Goal: Transaction & Acquisition: Purchase product/service

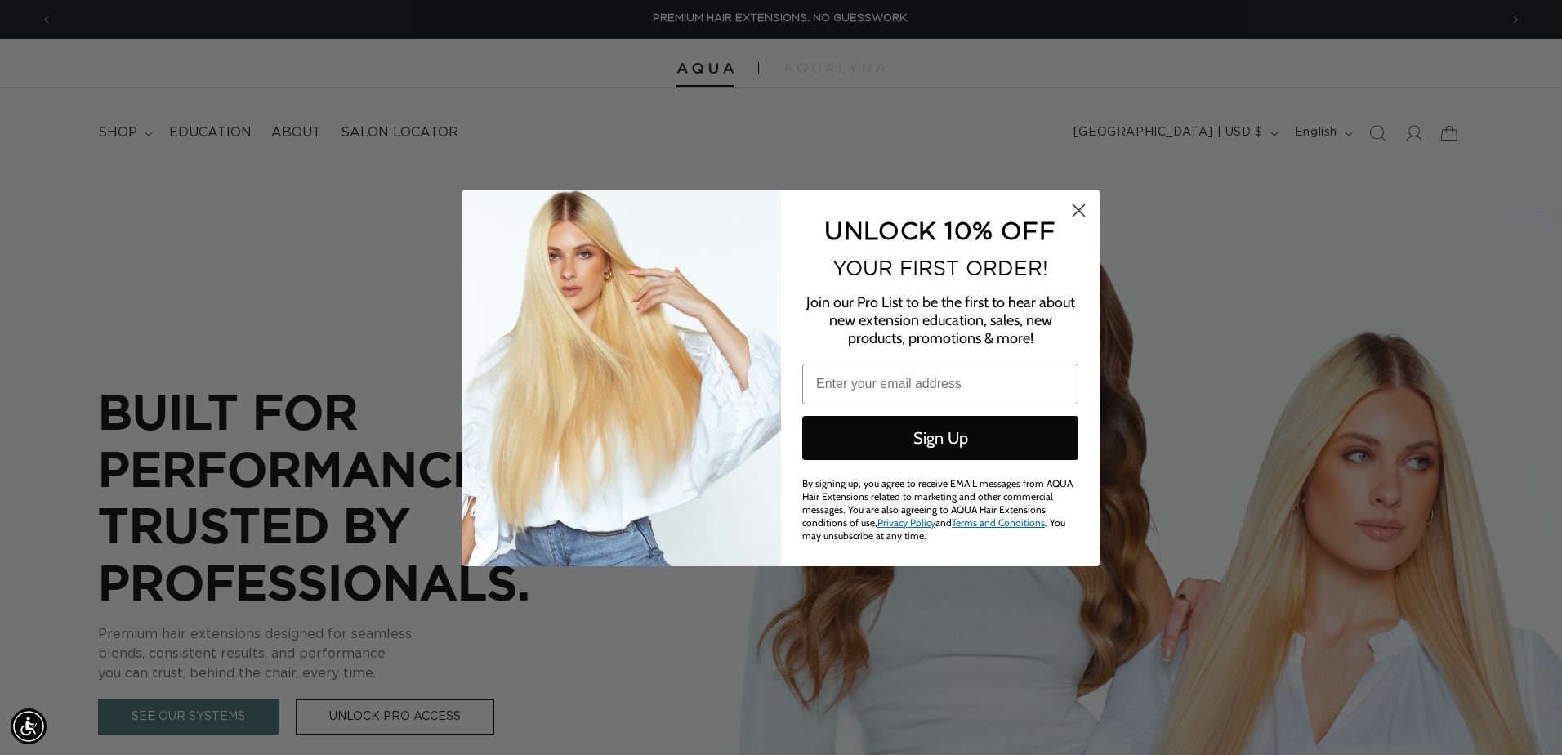
click at [1075, 215] on icon "Close dialog" at bounding box center [1079, 209] width 11 height 11
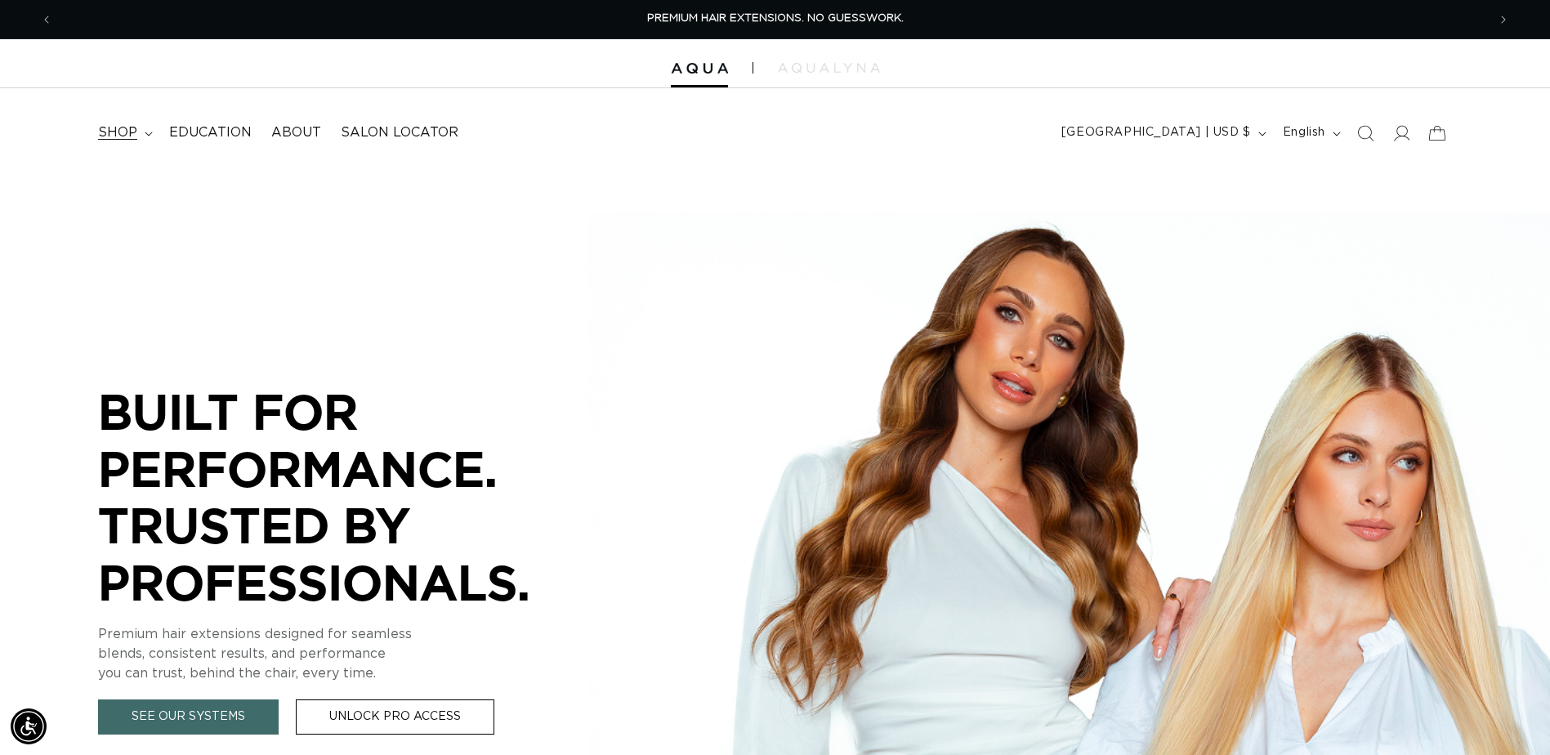
click at [130, 136] on span "shop" at bounding box center [117, 132] width 39 height 17
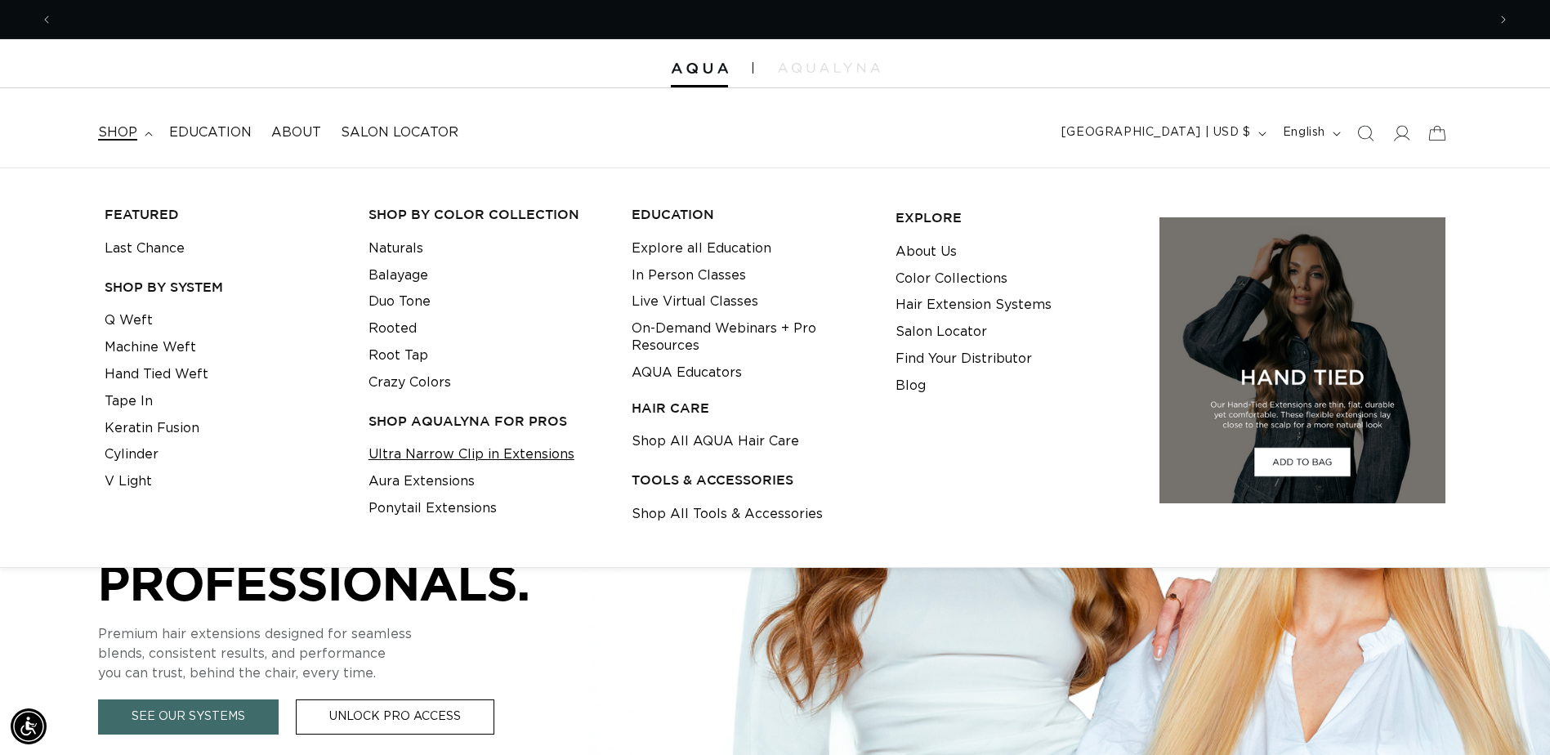
scroll to position [0, 1434]
click at [477, 462] on link "Ultra Narrow Clip in Extensions" at bounding box center [472, 454] width 206 height 27
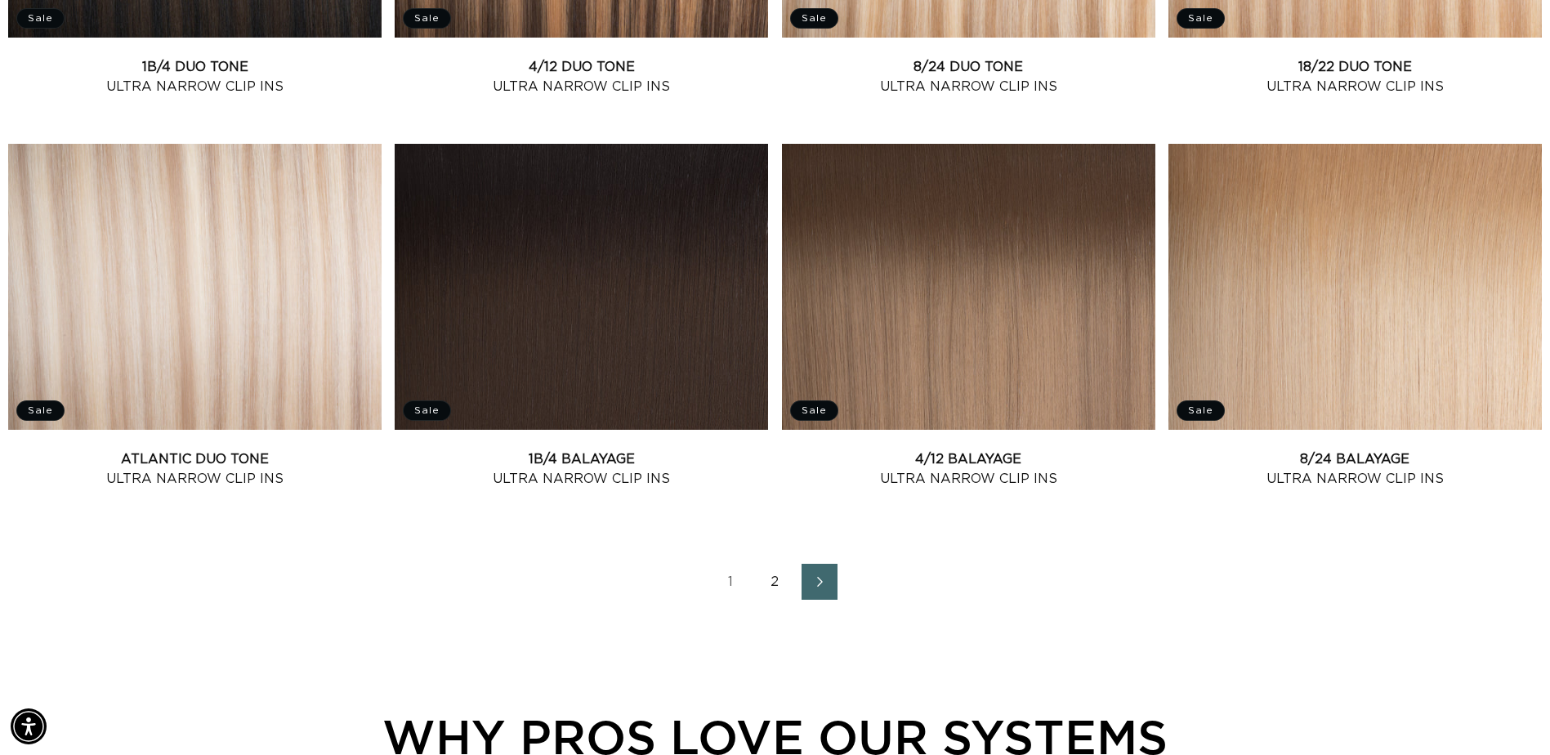
scroll to position [0, 1434]
click at [766, 578] on link "2" at bounding box center [776, 582] width 36 height 36
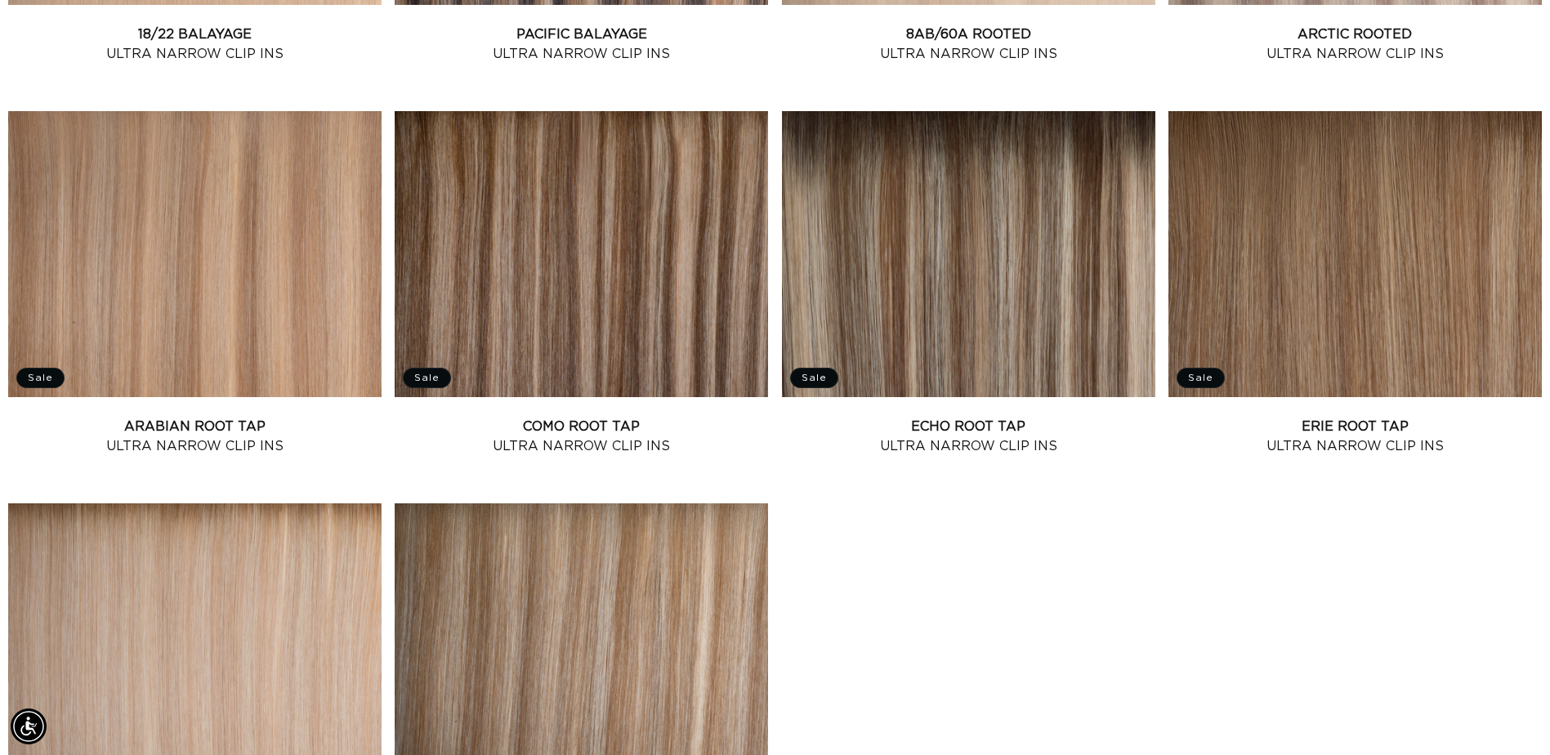
scroll to position [0, 1434]
click at [578, 417] on link "Como Root Tap Ultra Narrow Clip Ins" at bounding box center [581, 436] width 373 height 39
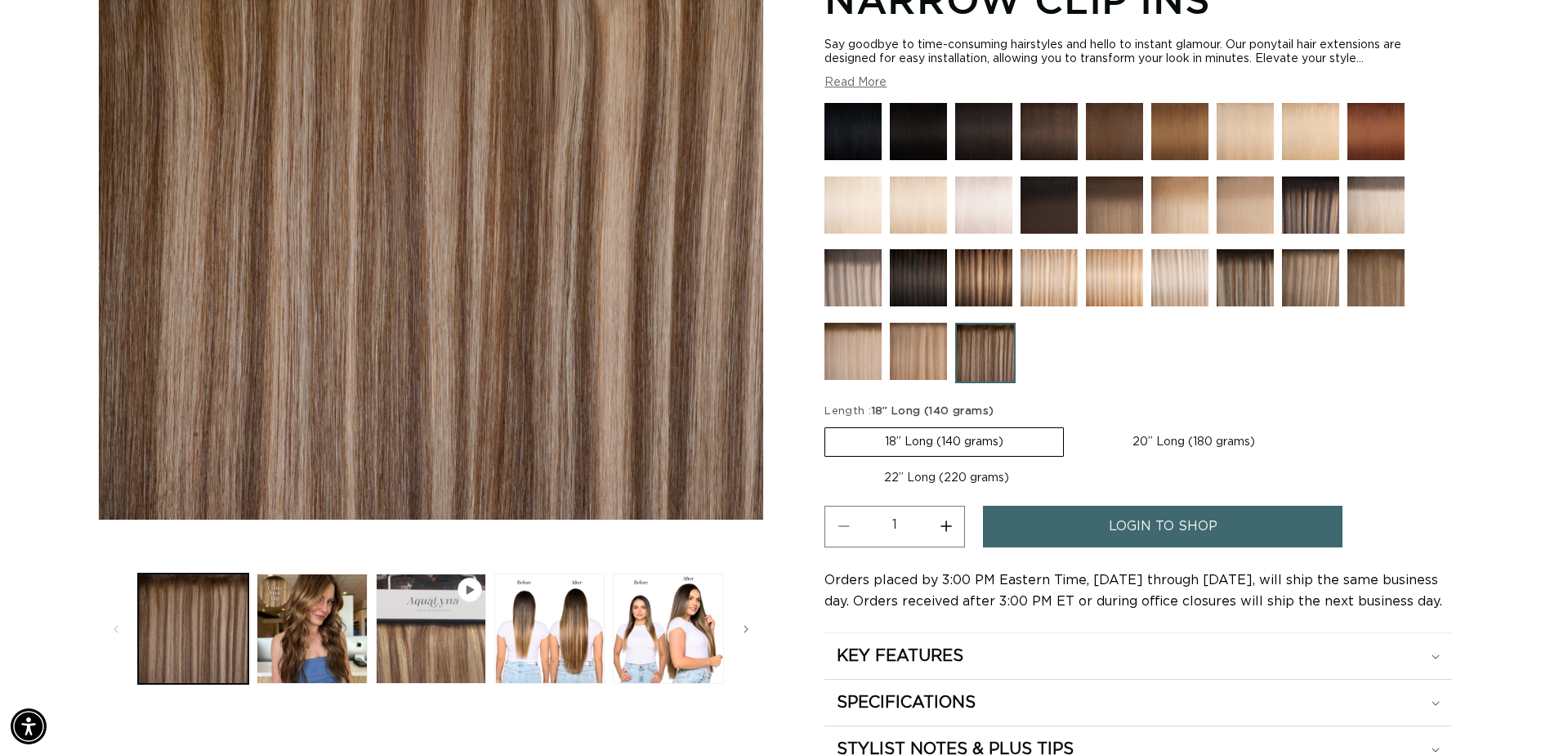
scroll to position [382, 0]
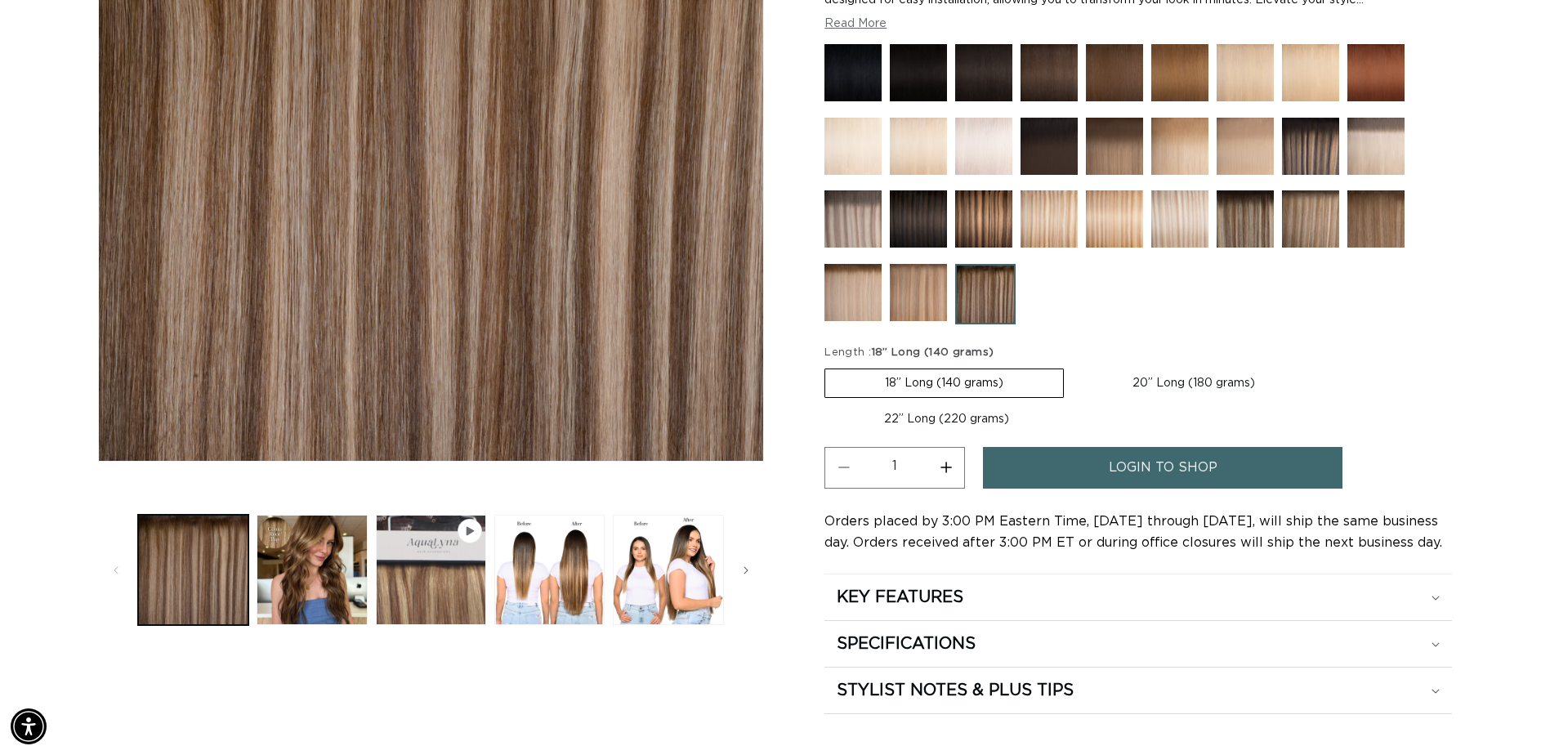
click at [1157, 378] on label "20” Long (180 grams) Variant sold out or unavailable" at bounding box center [1194, 383] width 242 height 28
click at [1073, 366] on input "20” Long (180 grams) Variant sold out or unavailable" at bounding box center [1072, 365] width 1 height 1
radio input "true"
click at [981, 421] on label "22” Long (220 grams) Variant sold out or unavailable" at bounding box center [947, 419] width 244 height 28
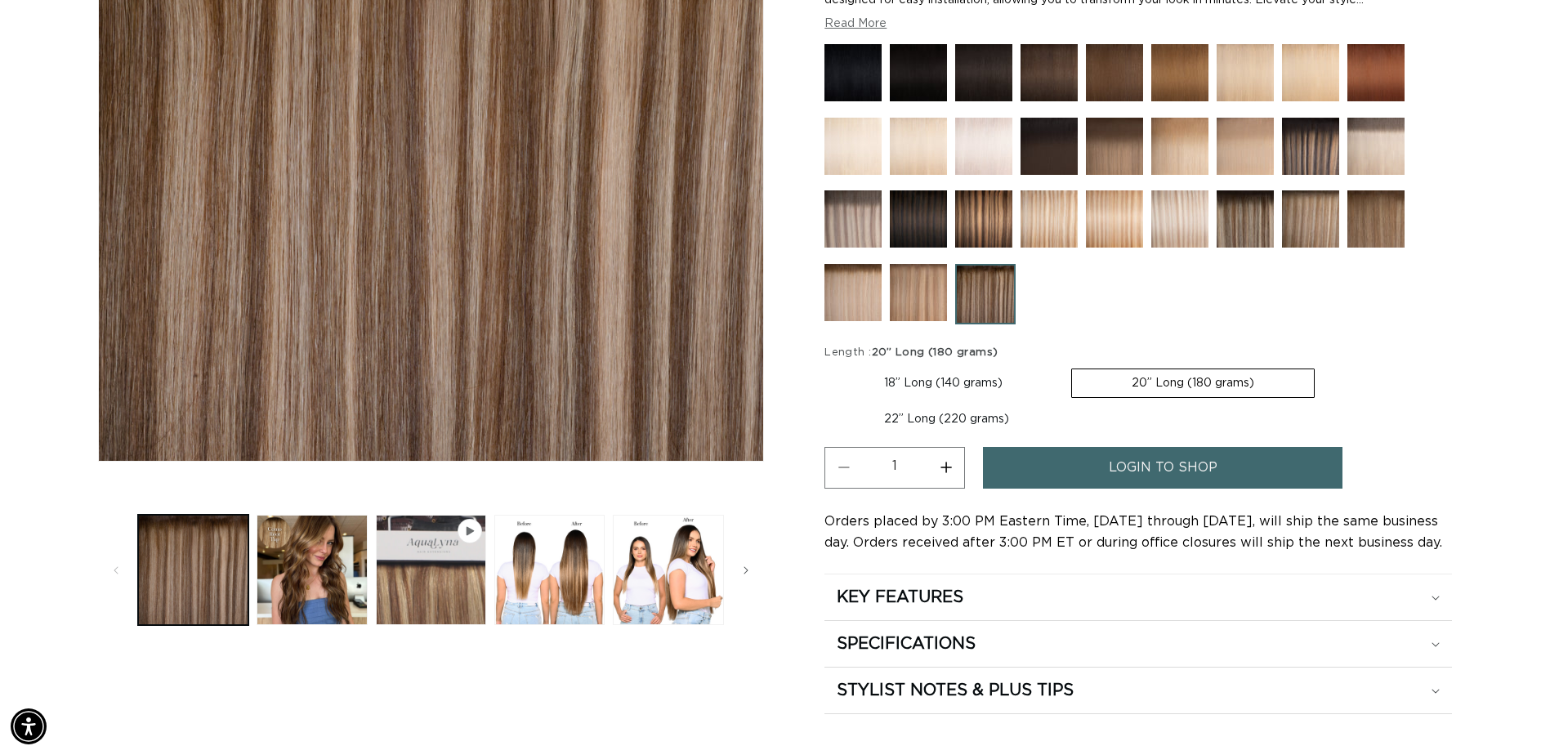
click at [1323, 366] on input "22” Long (220 grams) Variant sold out or unavailable" at bounding box center [1323, 365] width 1 height 1
radio input "true"
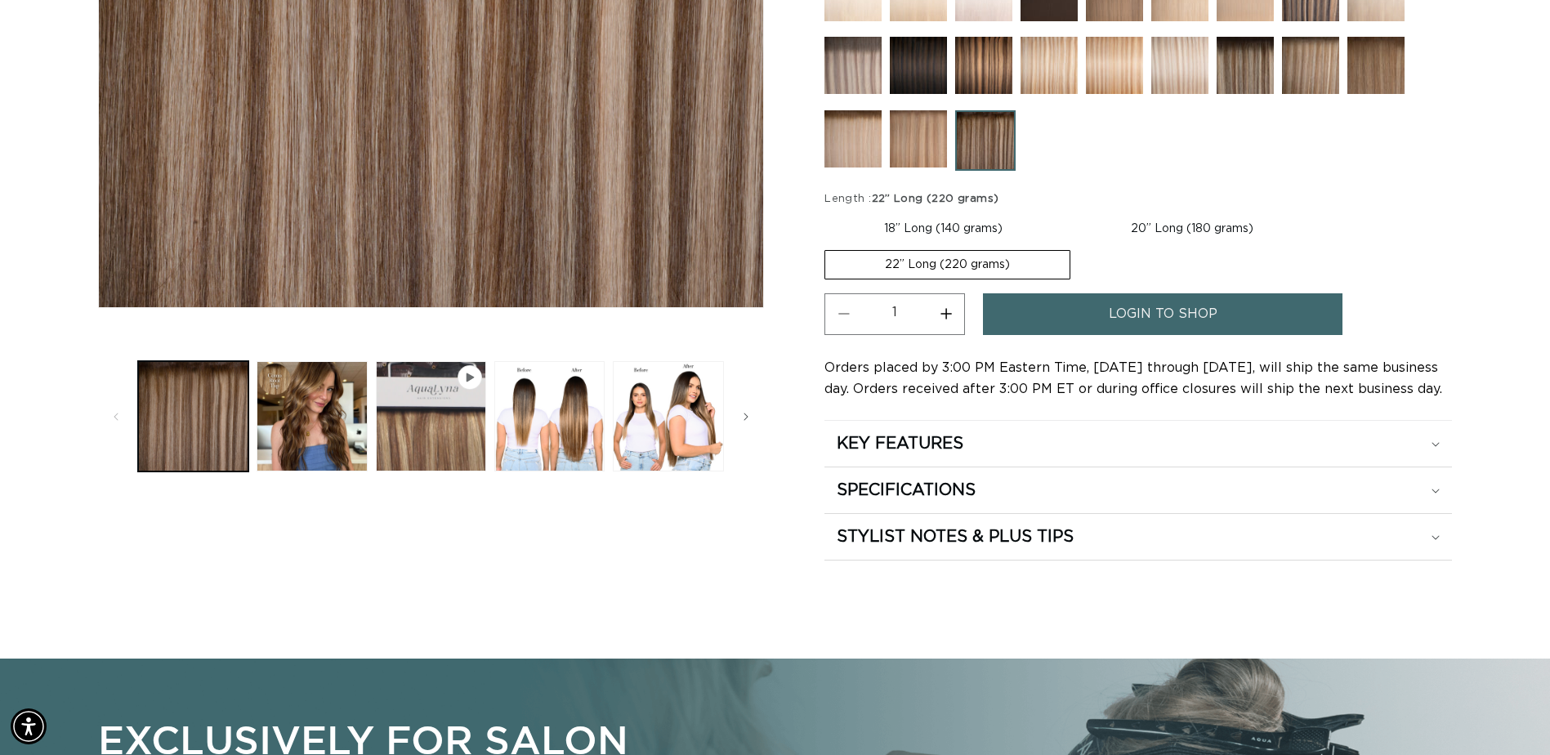
scroll to position [572, 0]
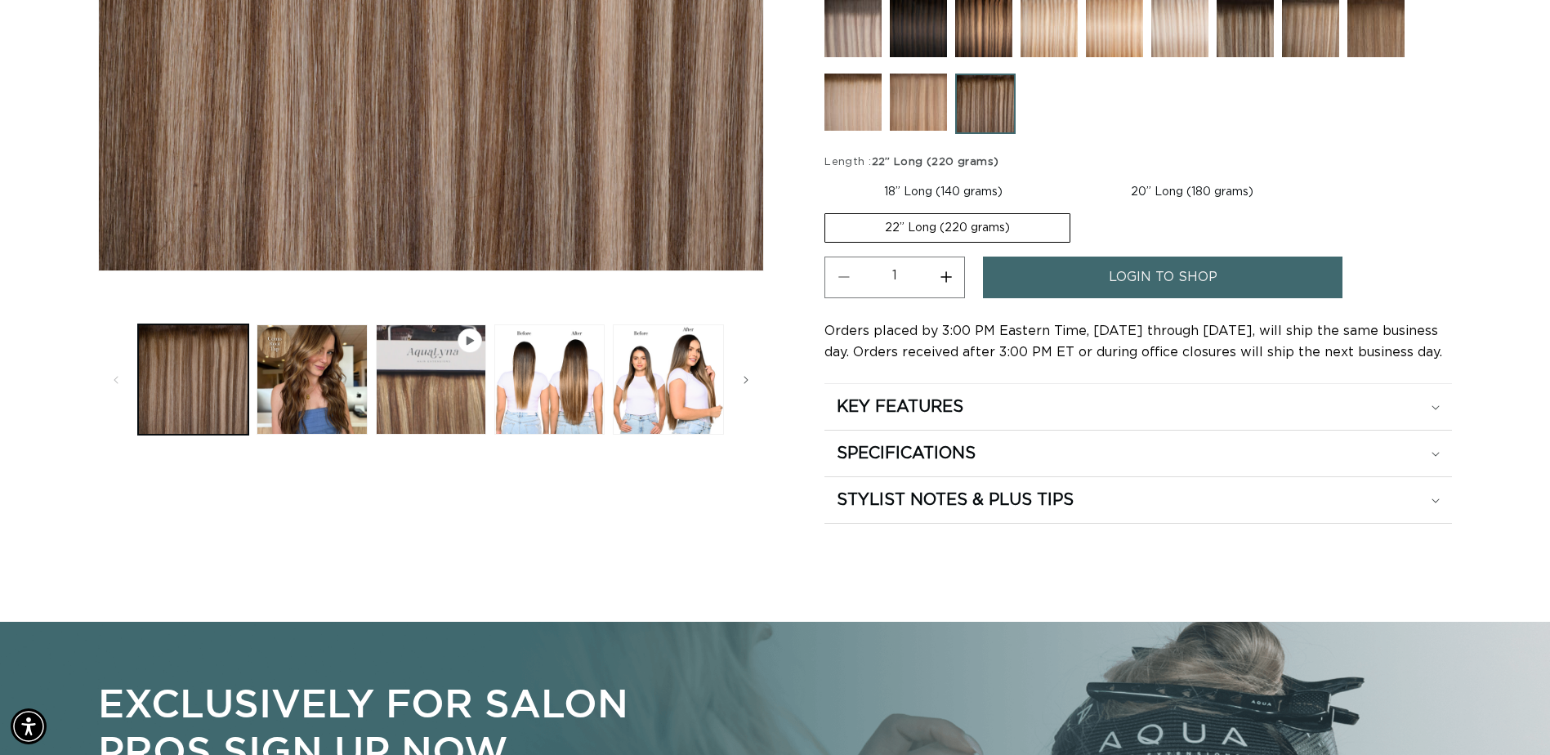
click at [1129, 273] on span "login to shop" at bounding box center [1163, 278] width 109 height 42
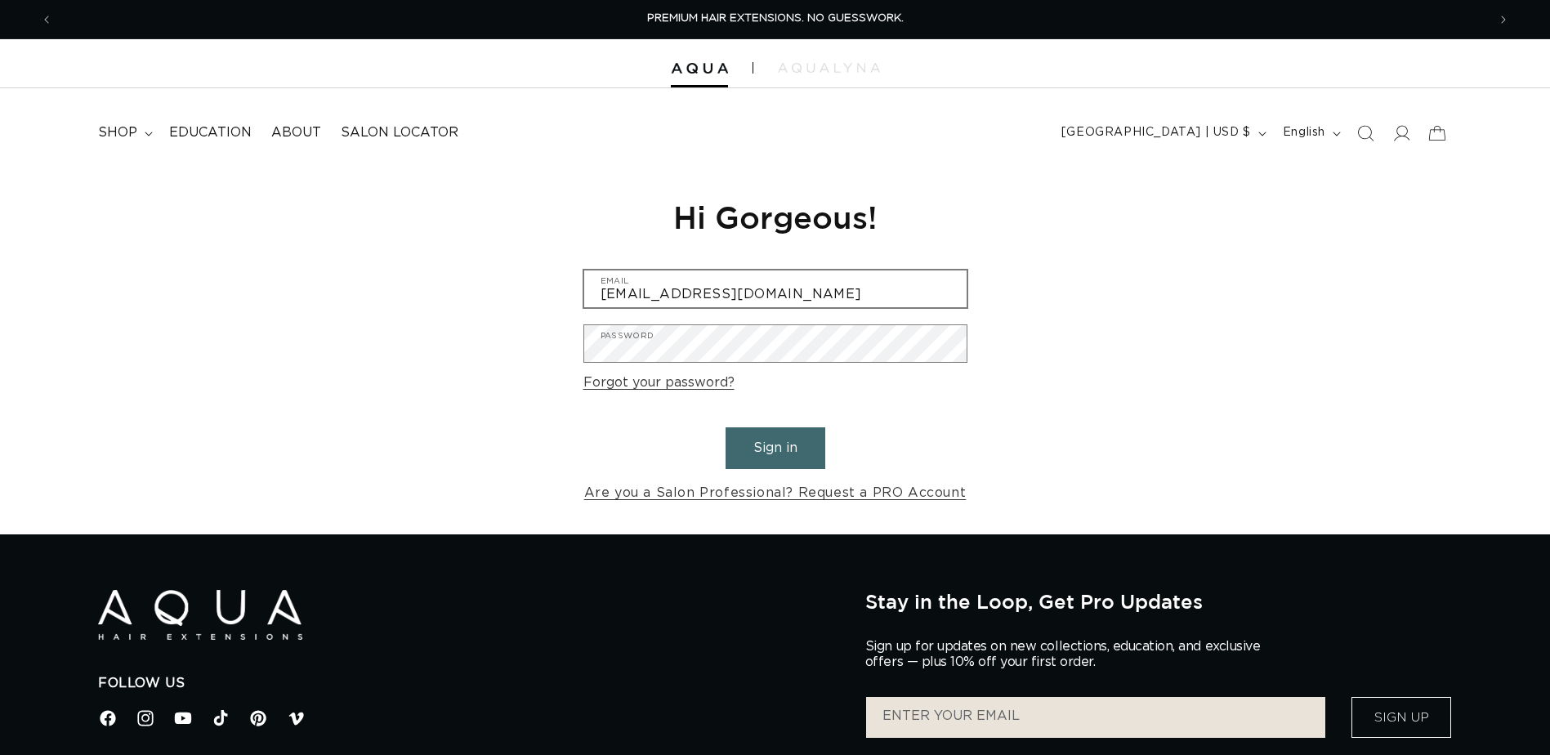
click at [786, 288] on input "[EMAIL_ADDRESS][DOMAIN_NAME]" at bounding box center [775, 288] width 382 height 37
click at [758, 439] on button "Sign in" at bounding box center [776, 448] width 100 height 42
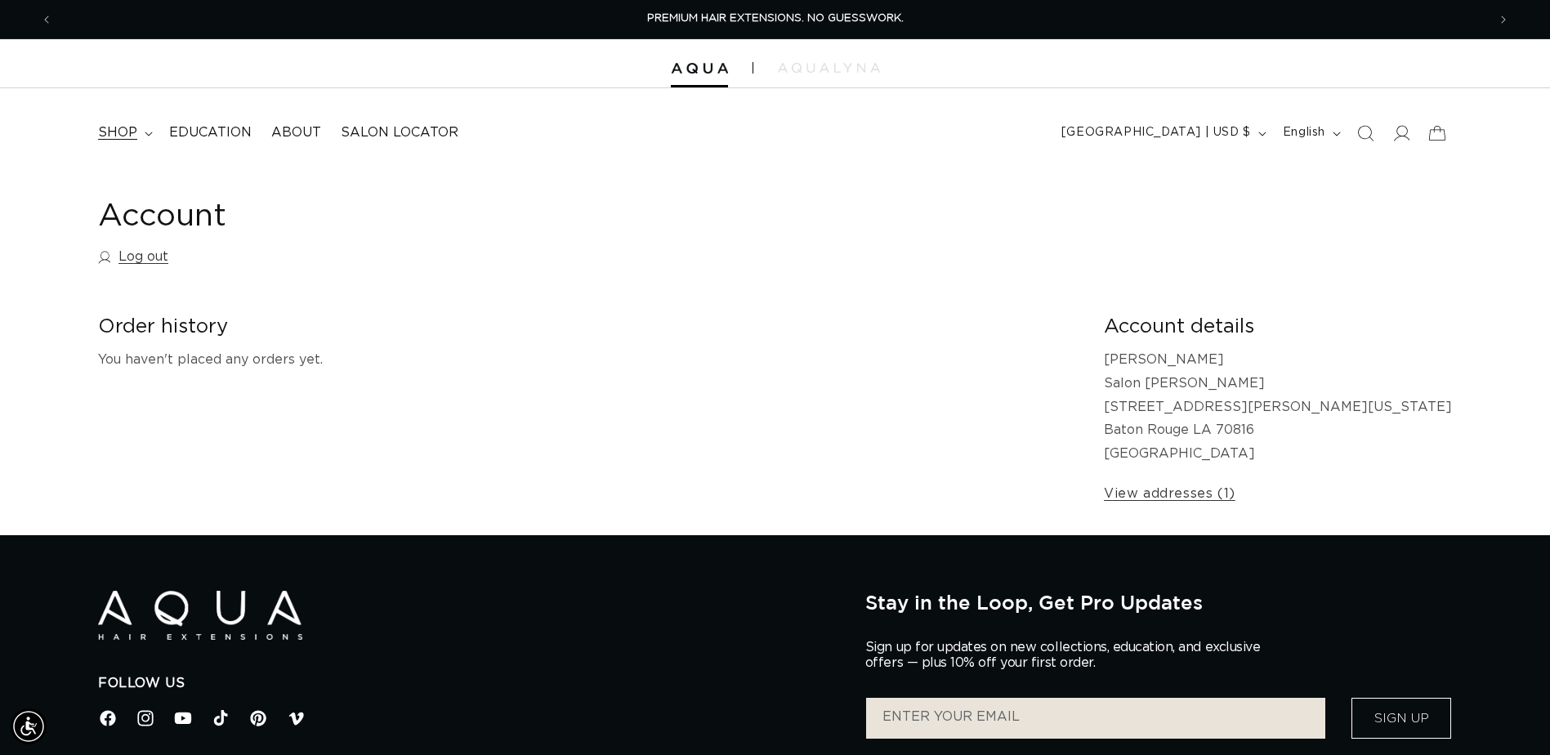
click at [115, 133] on span "shop" at bounding box center [117, 132] width 39 height 17
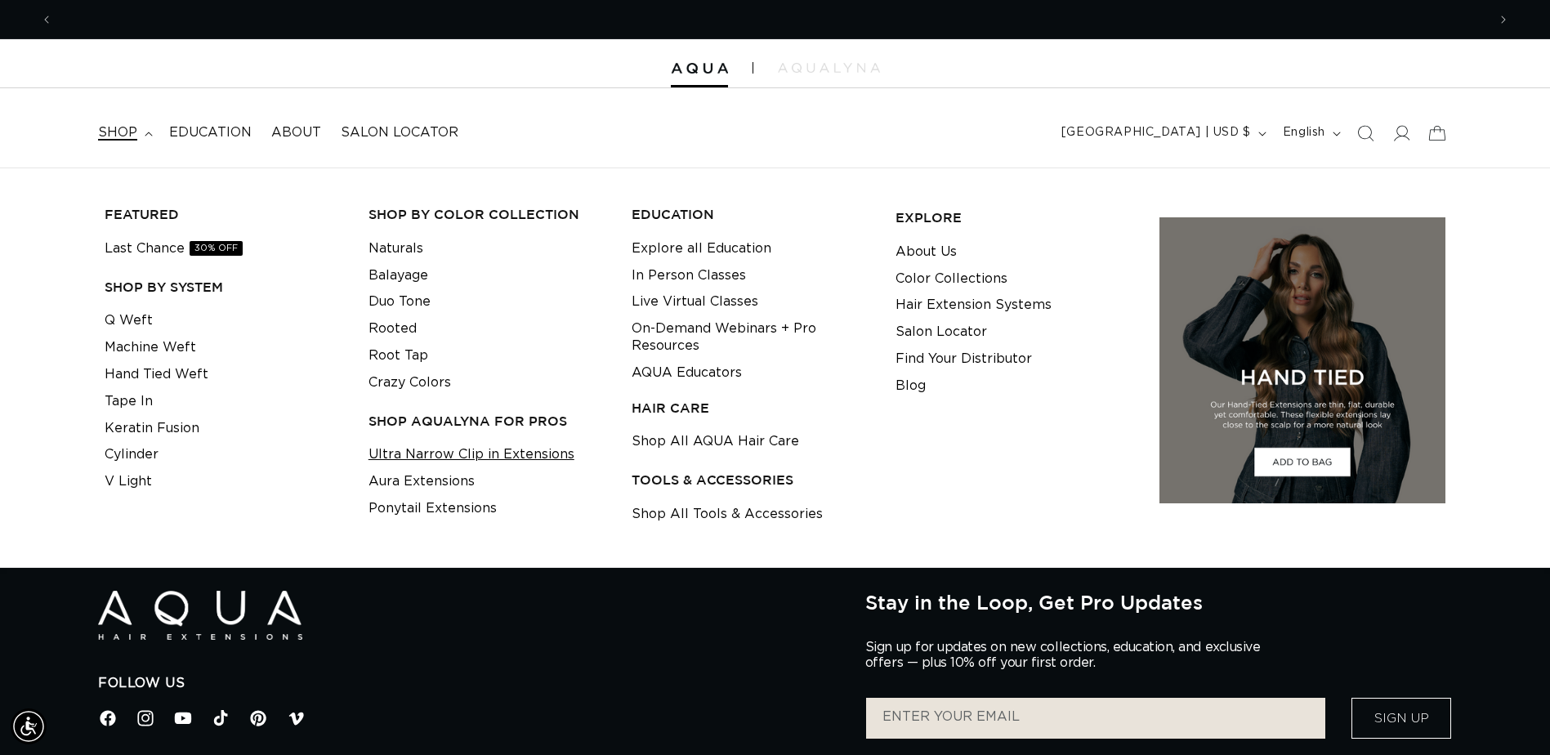
click at [427, 457] on link "Ultra Narrow Clip in Extensions" at bounding box center [472, 454] width 206 height 27
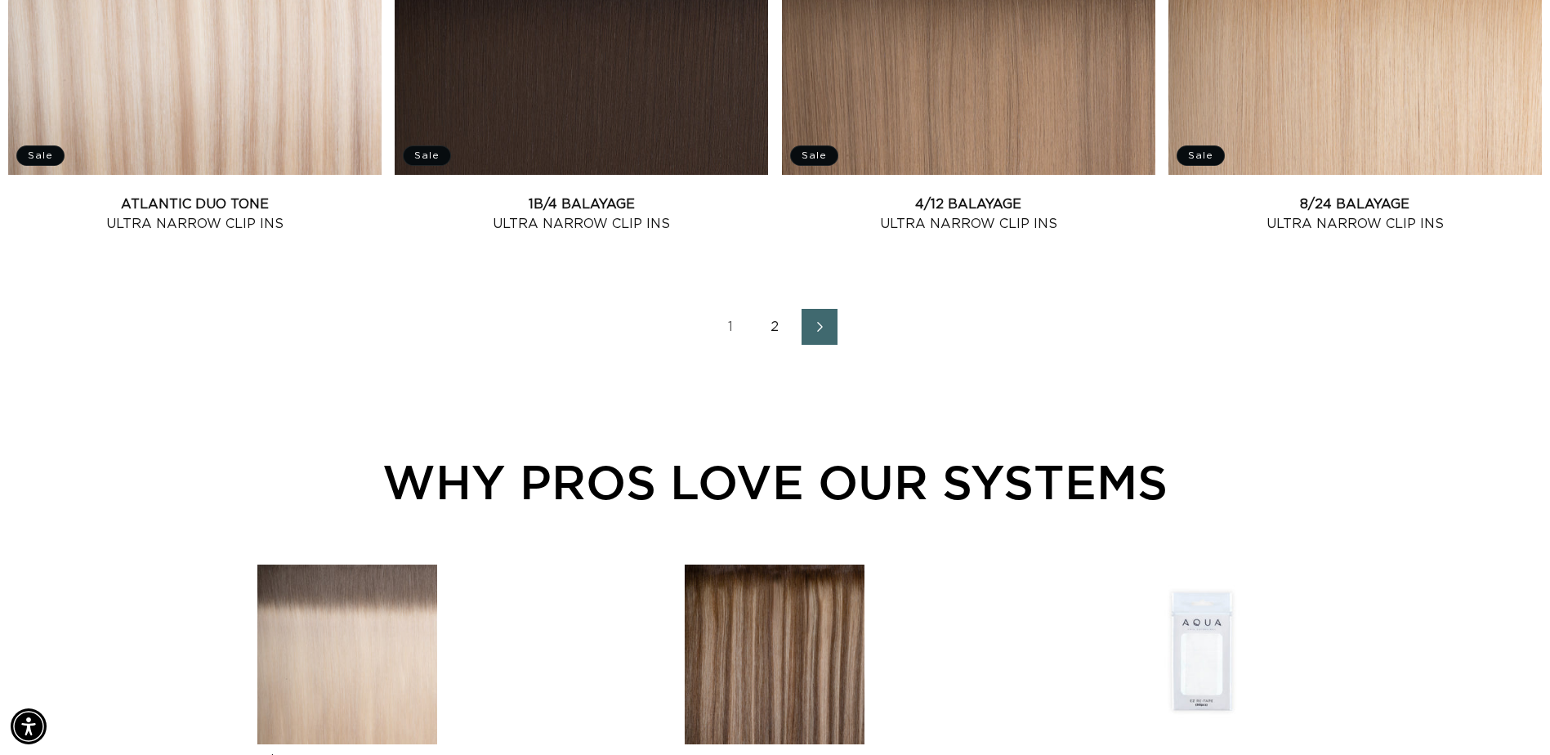
scroll to position [2288, 0]
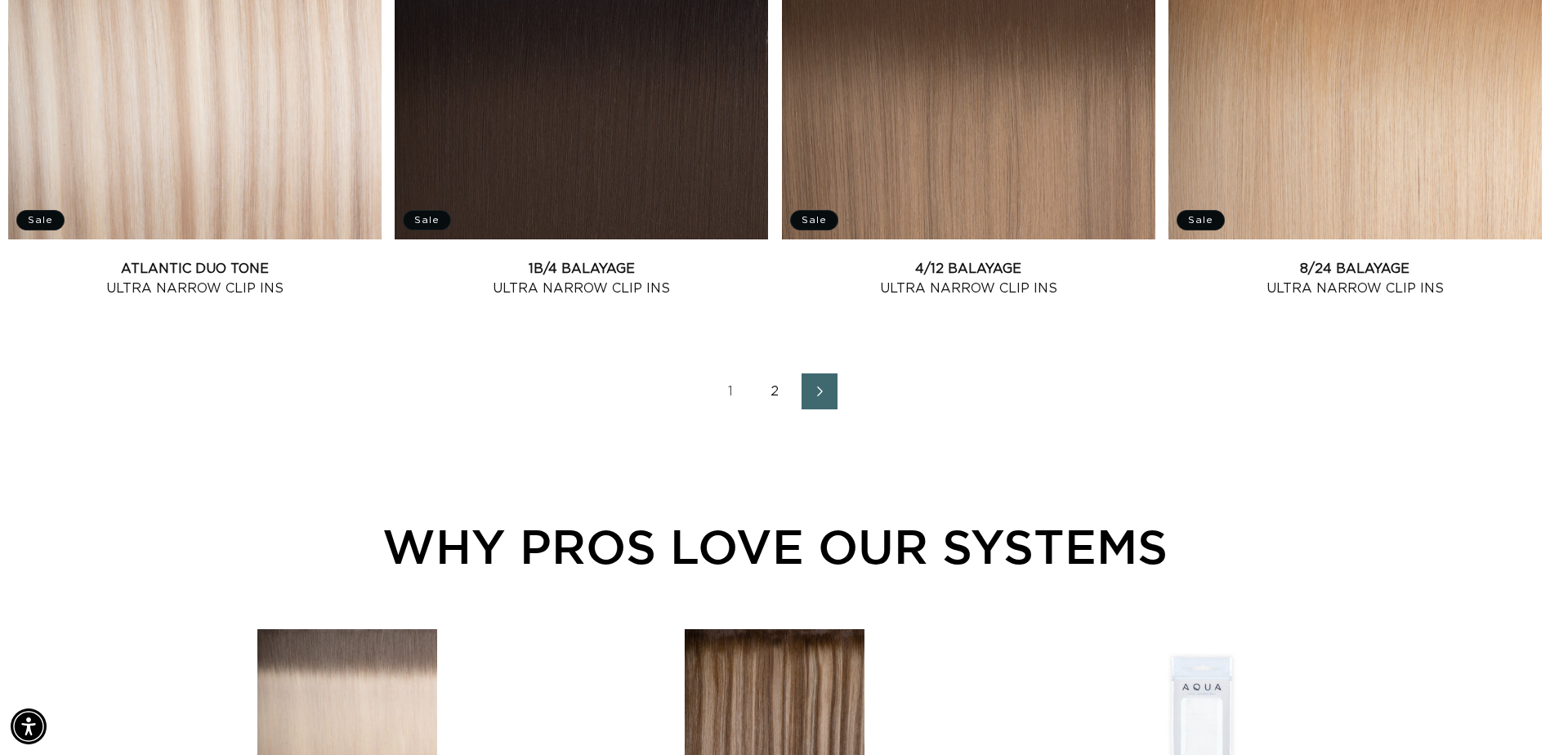
click at [780, 395] on link "2" at bounding box center [776, 391] width 36 height 36
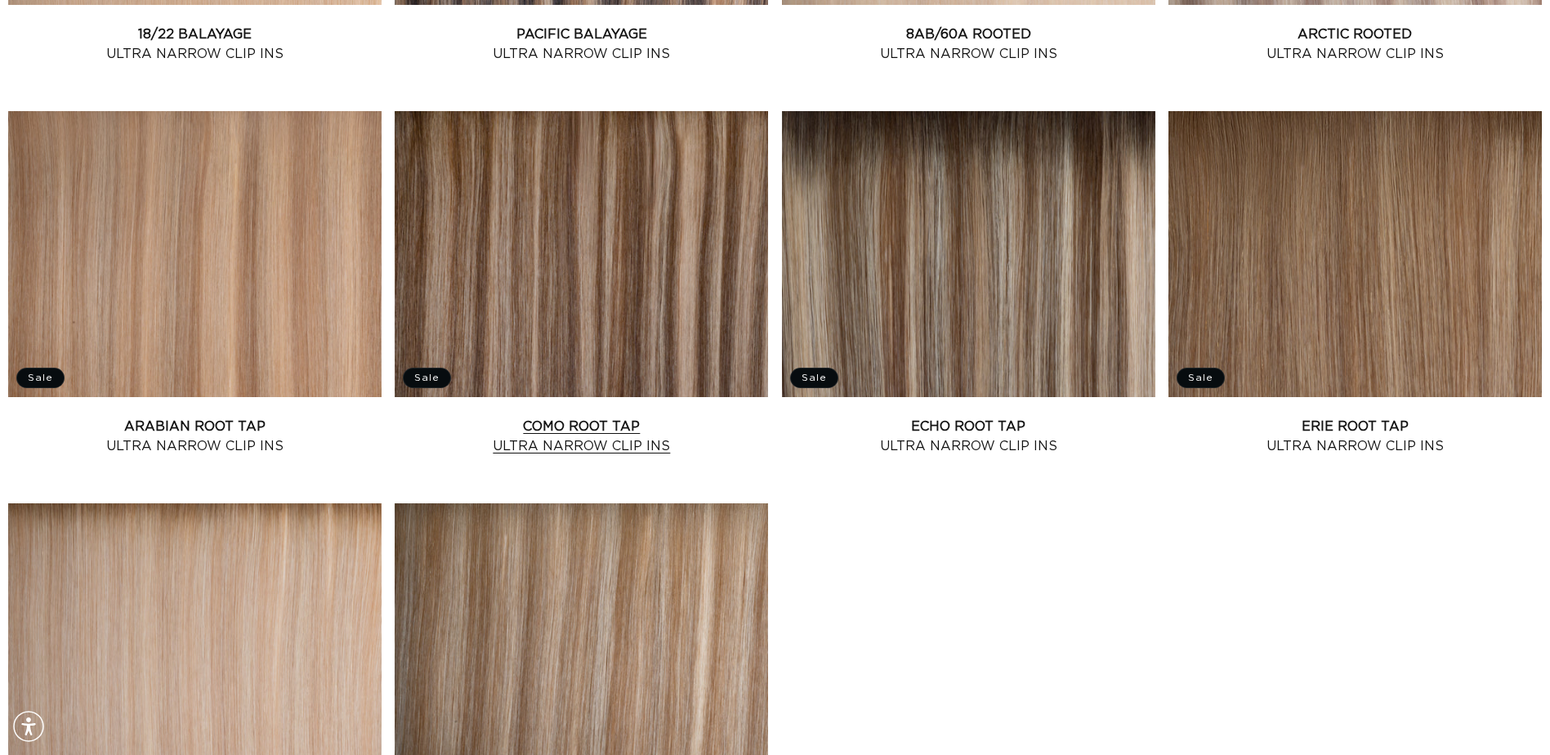
click at [678, 417] on link "Como Root Tap Ultra Narrow Clip Ins" at bounding box center [581, 436] width 373 height 39
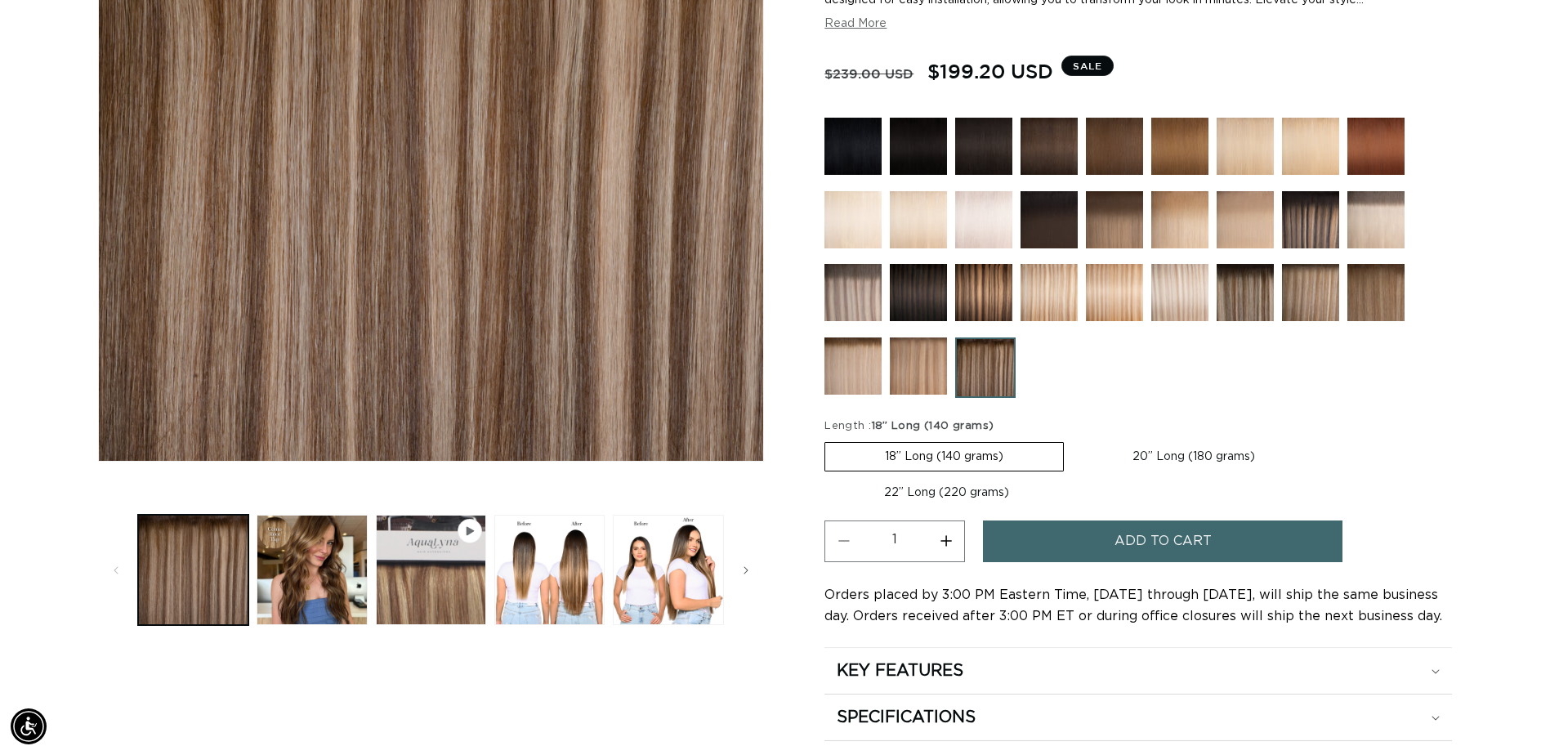
scroll to position [0, 1434]
click at [959, 489] on label "22” Long (220 grams) Variant sold out or unavailable" at bounding box center [947, 493] width 244 height 28
click at [1323, 440] on input "22” Long (220 grams) Variant sold out or unavailable" at bounding box center [1323, 439] width 1 height 1
radio input "true"
click at [959, 489] on label "22” Long (220 grams) Variant sold out or unavailable" at bounding box center [948, 491] width 246 height 29
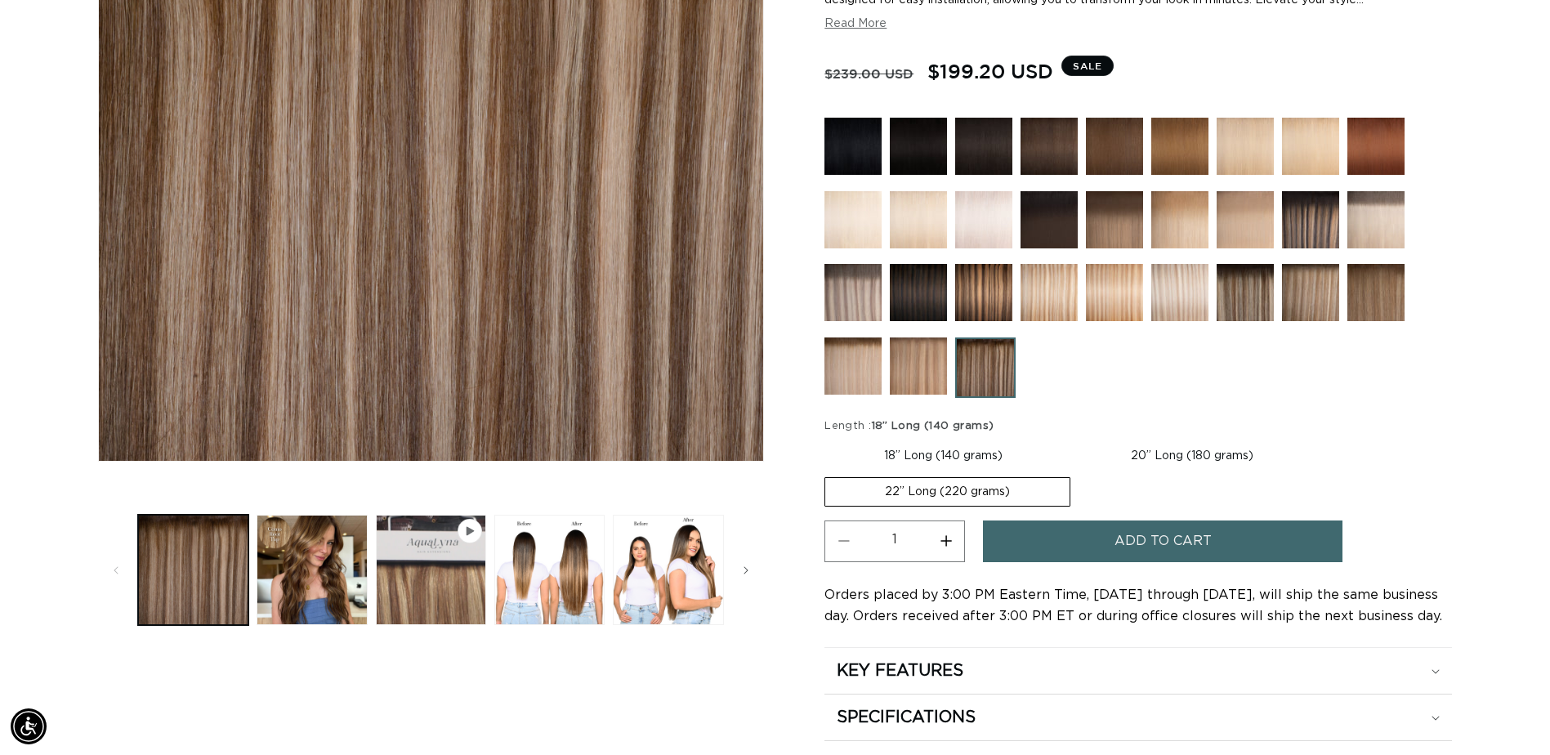
click at [1321, 440] on input "22” Long (220 grams) Variant sold out or unavailable" at bounding box center [1321, 439] width 1 height 1
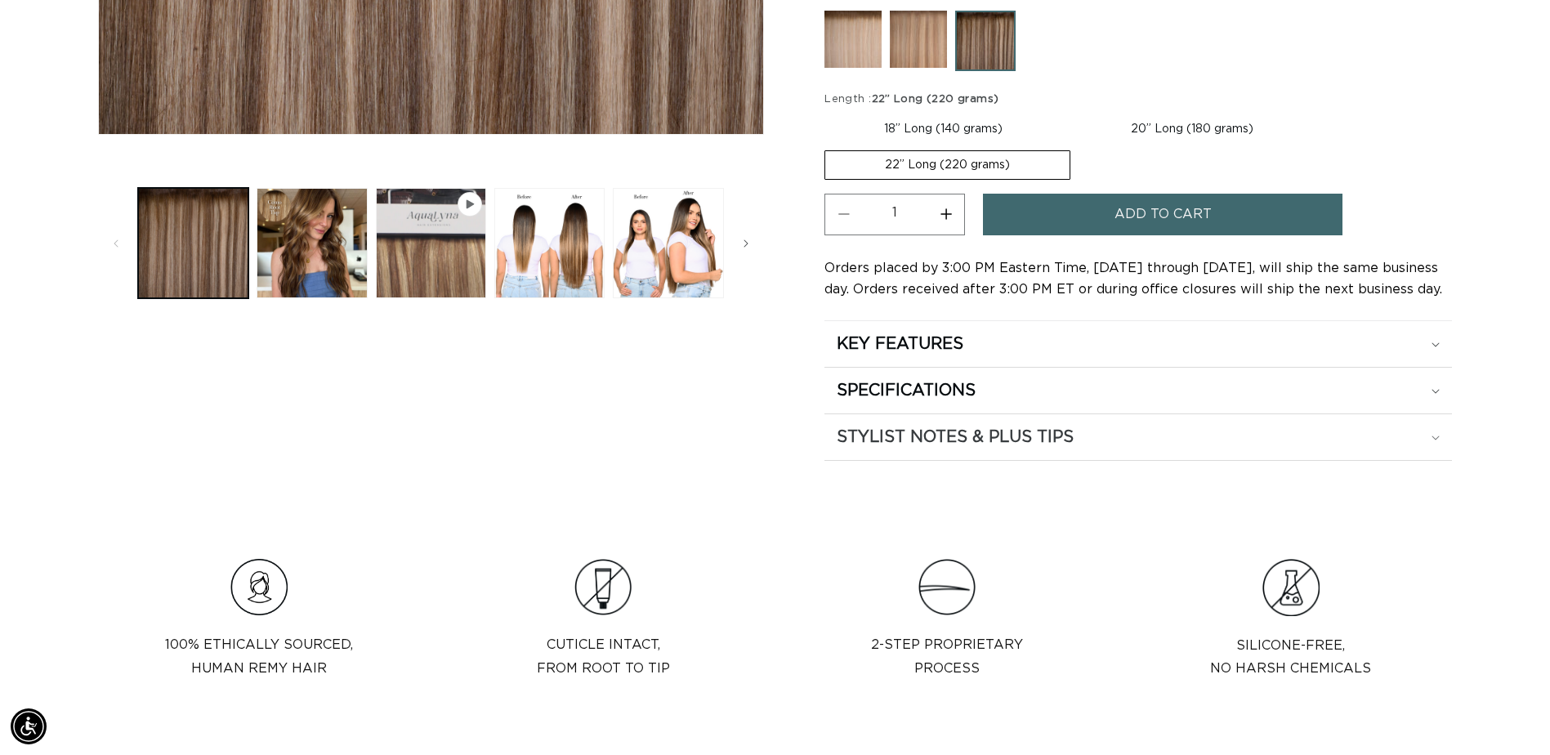
scroll to position [762, 0]
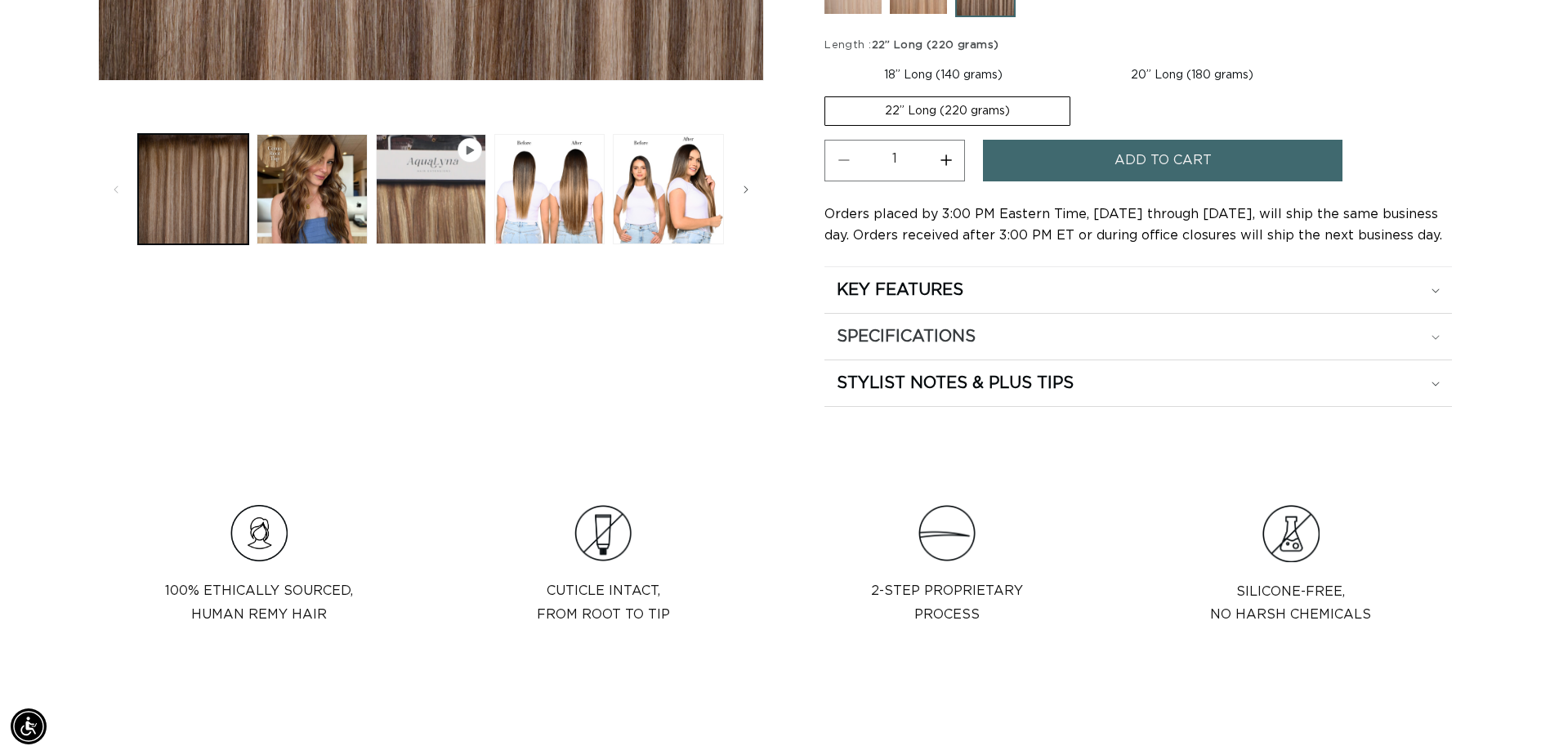
click at [976, 334] on h2 "SPECIFICATIONS" at bounding box center [906, 336] width 139 height 21
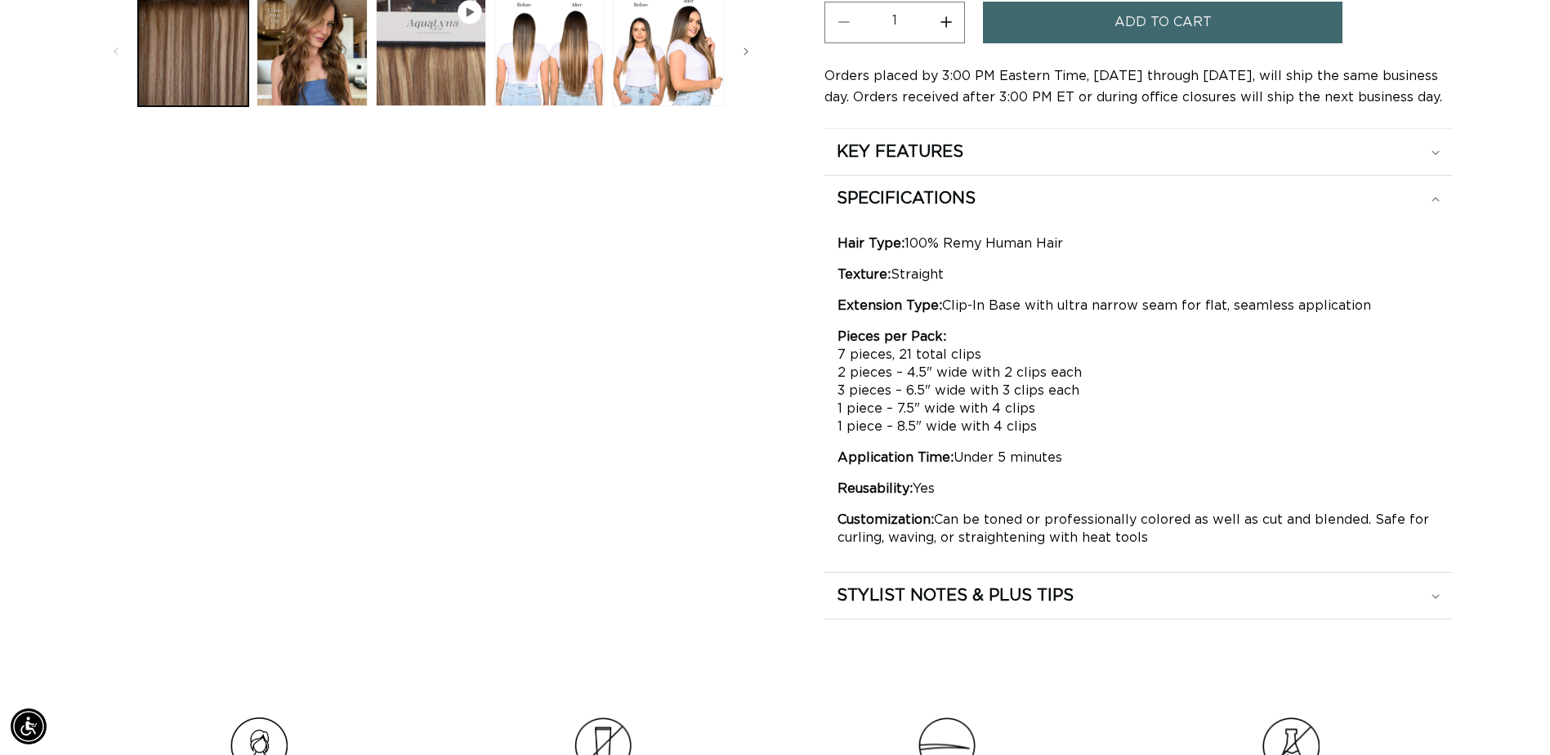
scroll to position [954, 0]
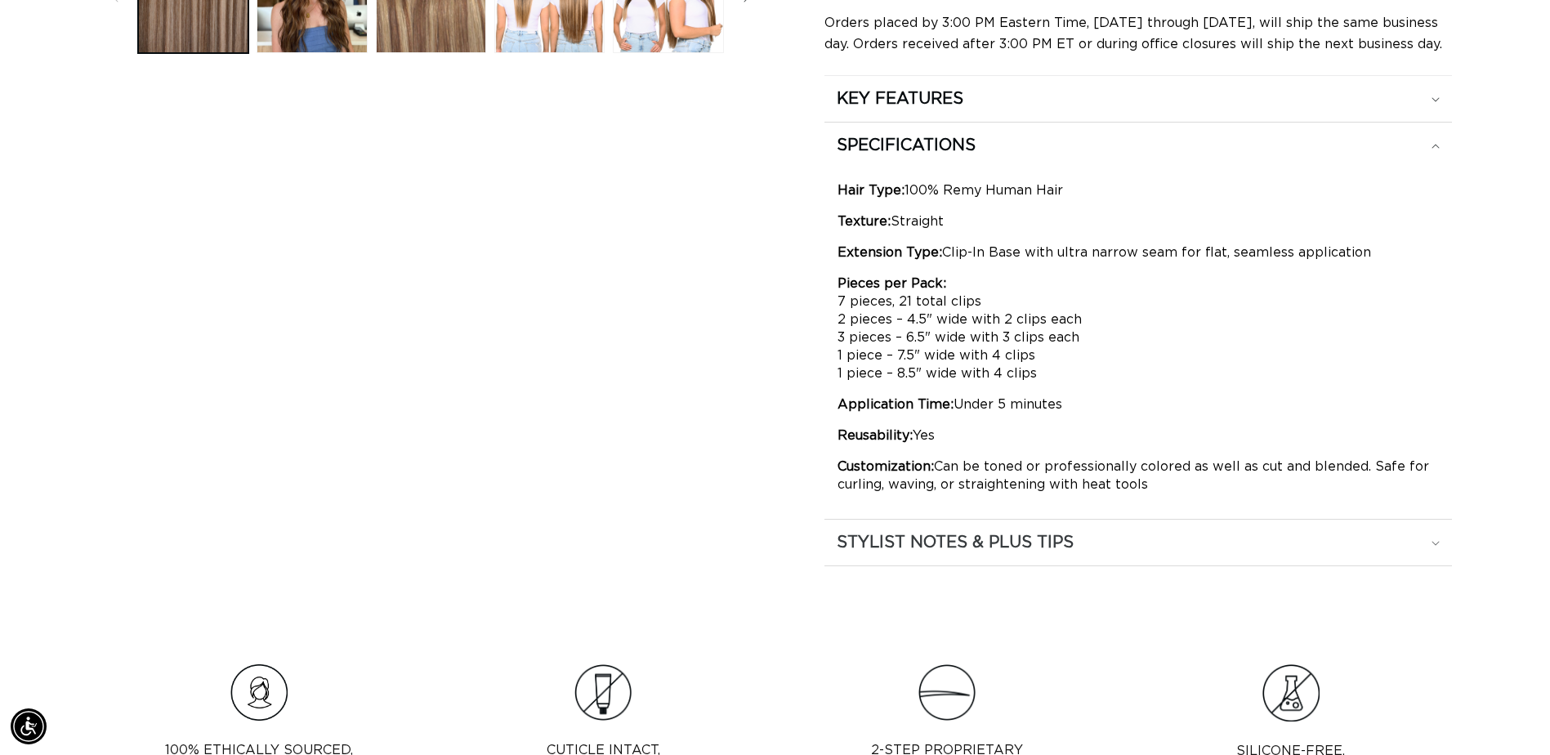
click at [978, 529] on summary "STYLIST NOTES & PLUS TIPS" at bounding box center [1139, 543] width 628 height 46
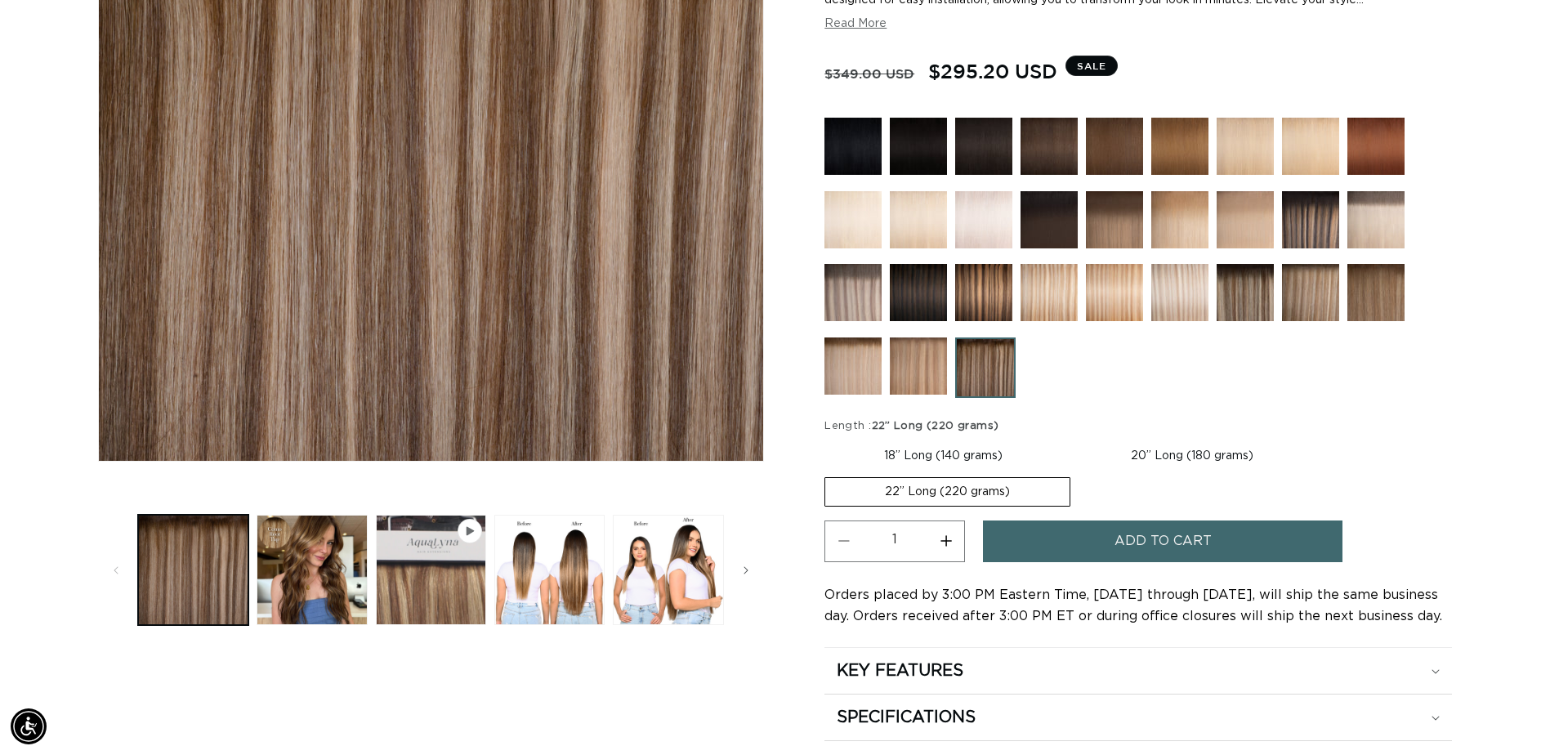
scroll to position [0, 1434]
